Goal: Complete application form: Complete application form

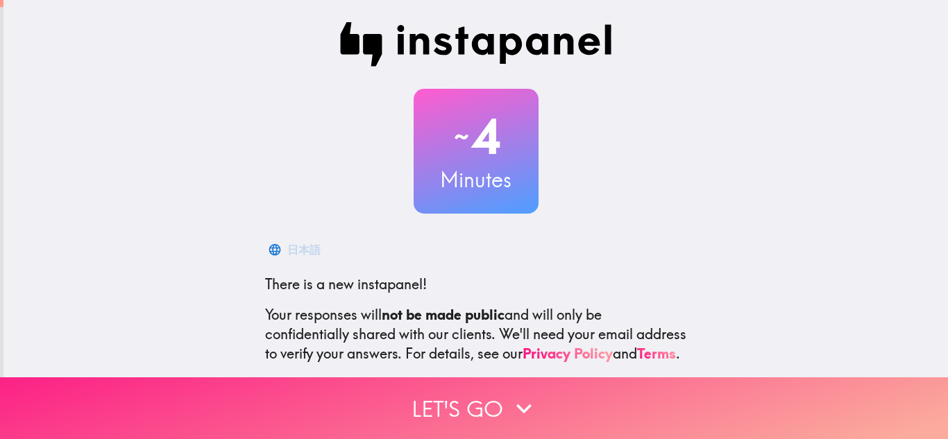
click at [468, 428] on button "Let's go" at bounding box center [474, 409] width 948 height 62
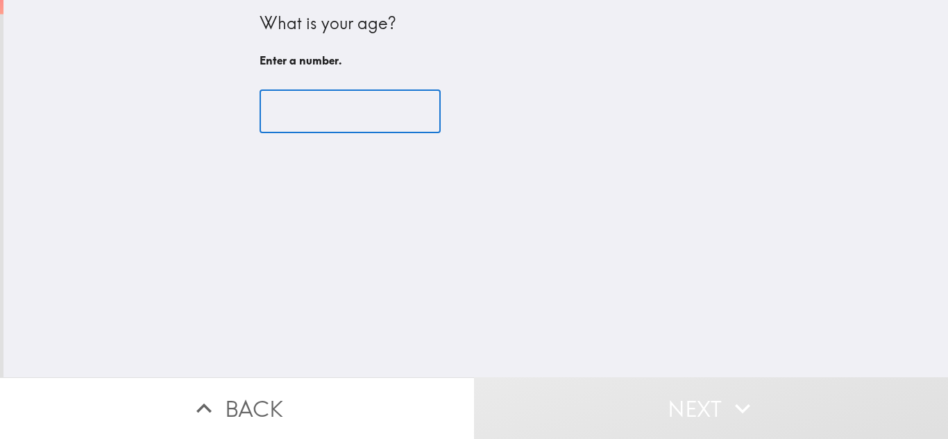
drag, startPoint x: 305, startPoint y: 125, endPoint x: 289, endPoint y: 102, distance: 27.9
click at [306, 125] on input "number" at bounding box center [350, 111] width 181 height 43
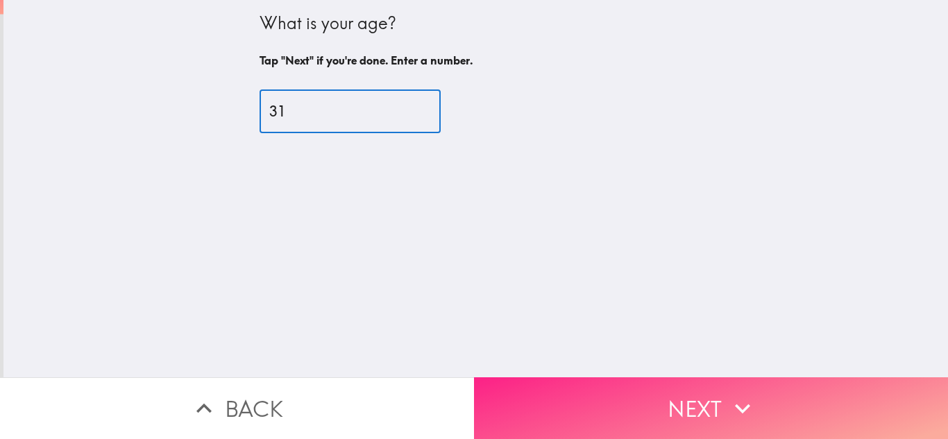
type input "31"
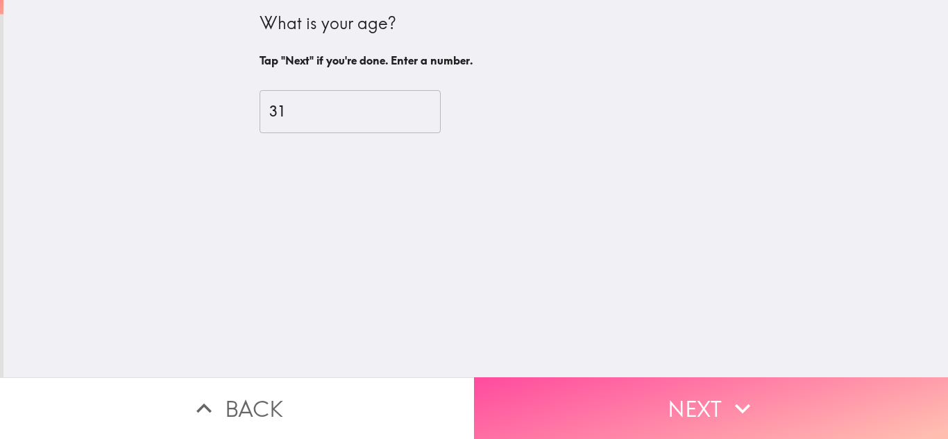
click at [720, 430] on button "Next" at bounding box center [711, 409] width 474 height 62
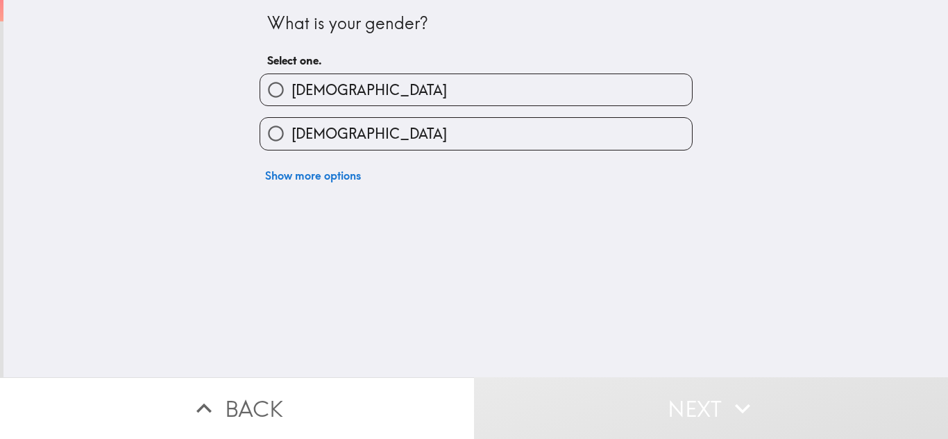
click at [282, 87] on input "[DEMOGRAPHIC_DATA]" at bounding box center [275, 89] width 31 height 31
radio input "true"
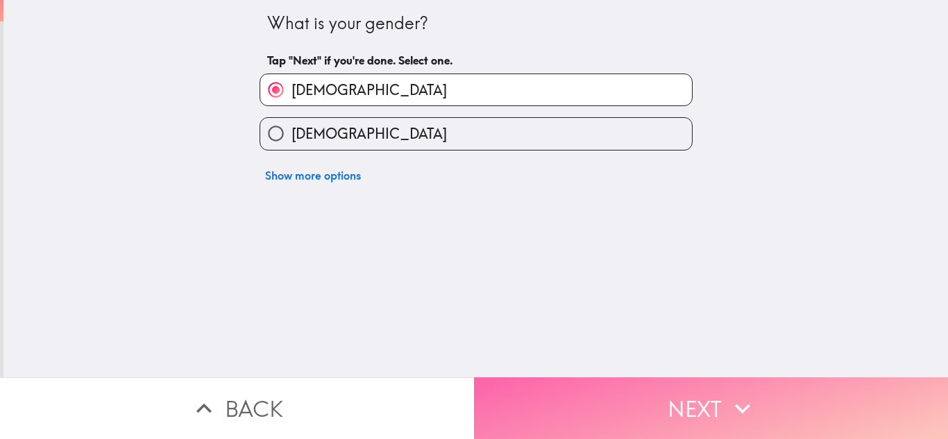
drag, startPoint x: 584, startPoint y: 414, endPoint x: 439, endPoint y: 396, distance: 146.8
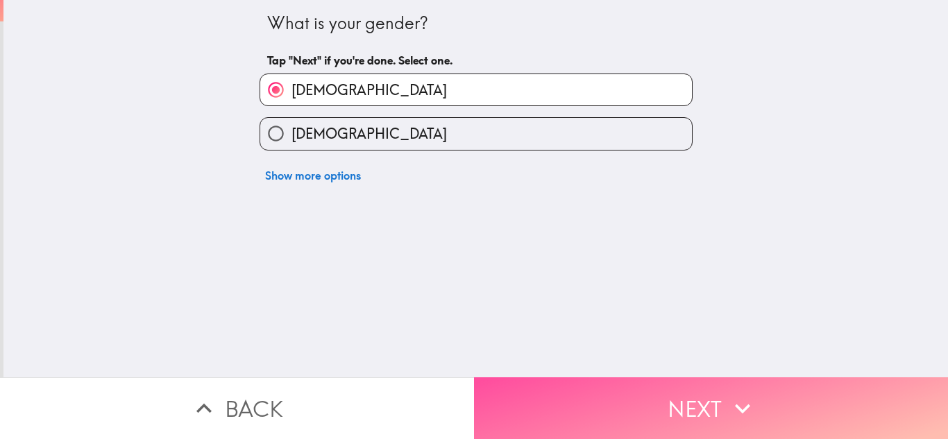
click at [584, 414] on button "Next" at bounding box center [711, 409] width 474 height 62
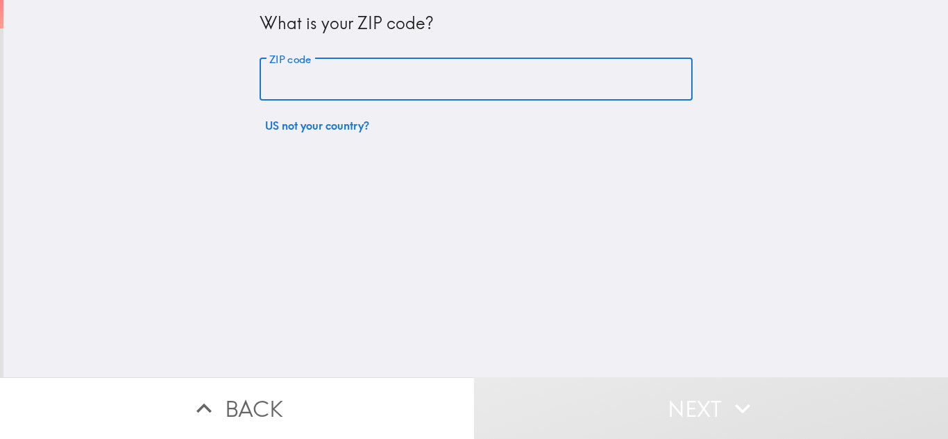
click at [310, 69] on input "ZIP code" at bounding box center [476, 79] width 433 height 43
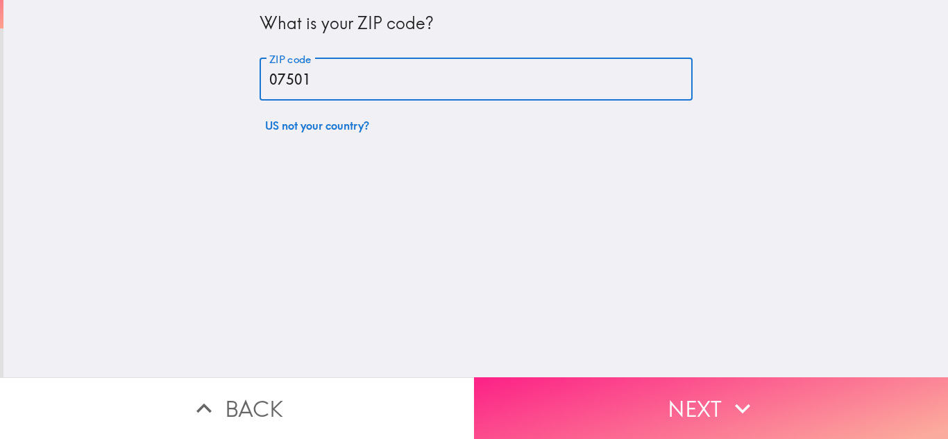
type input "07501"
click at [696, 429] on button "Next" at bounding box center [711, 409] width 474 height 62
